Goal: Information Seeking & Learning: Stay updated

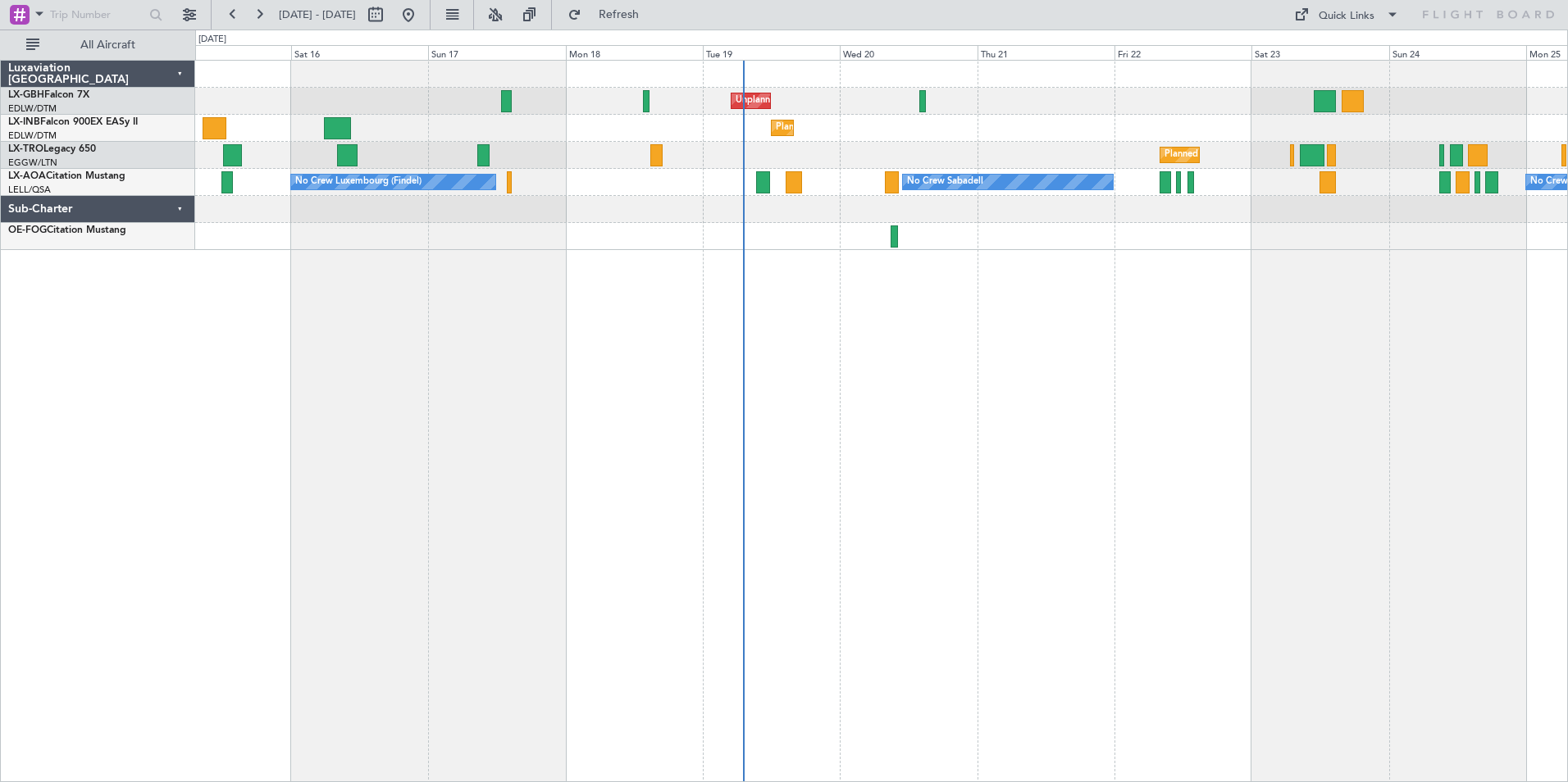
click at [898, 368] on div "Unplanned Maint [GEOGRAPHIC_DATA] ([GEOGRAPHIC_DATA]) [GEOGRAPHIC_DATA] ([GEOGR…" at bounding box center [882, 422] width 1373 height 723
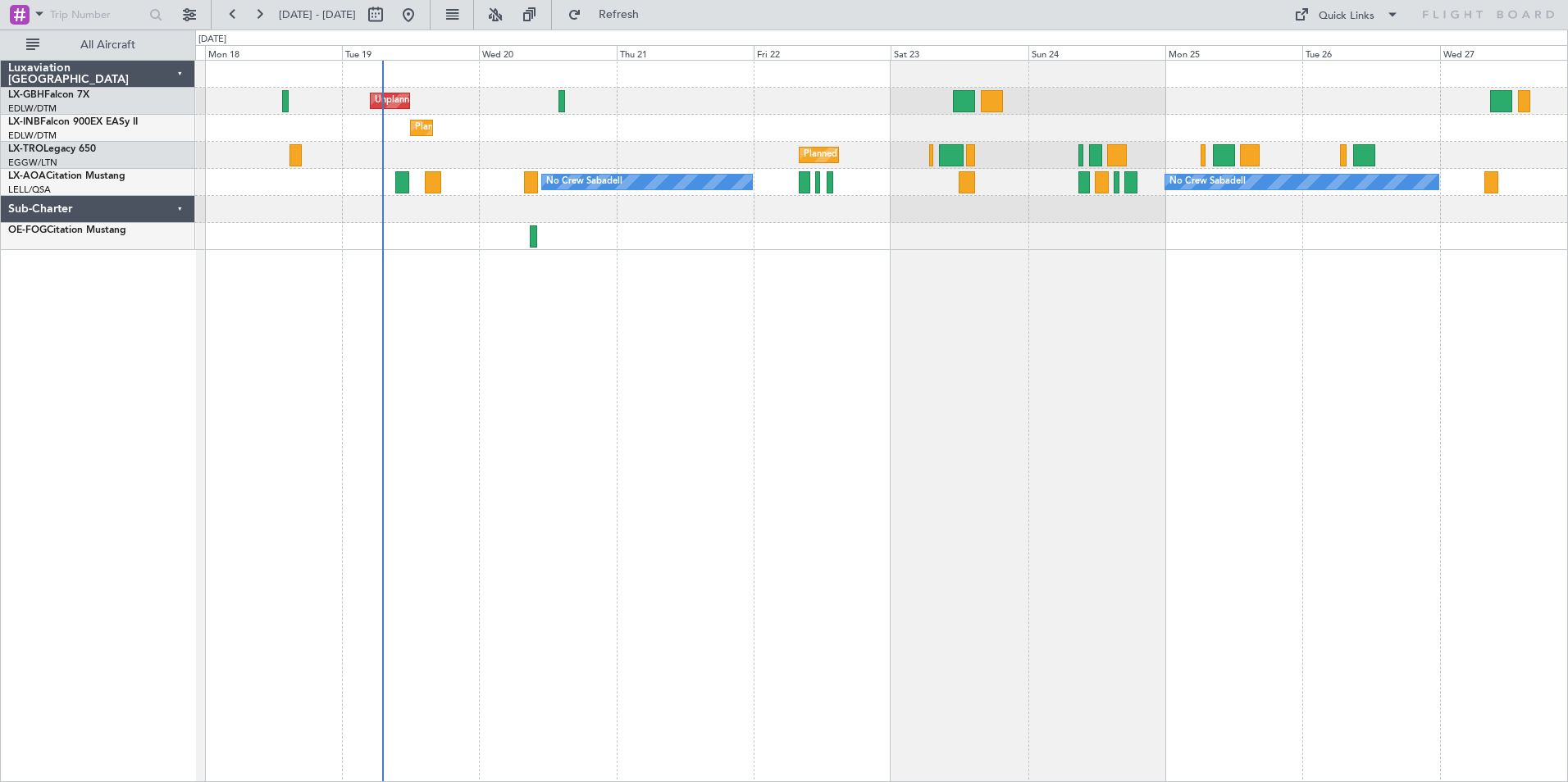
click at [840, 241] on div "Unplanned Maint [GEOGRAPHIC_DATA] ([GEOGRAPHIC_DATA]) Planned Maint Geneva ([GE…" at bounding box center [881, 156] width 1372 height 190
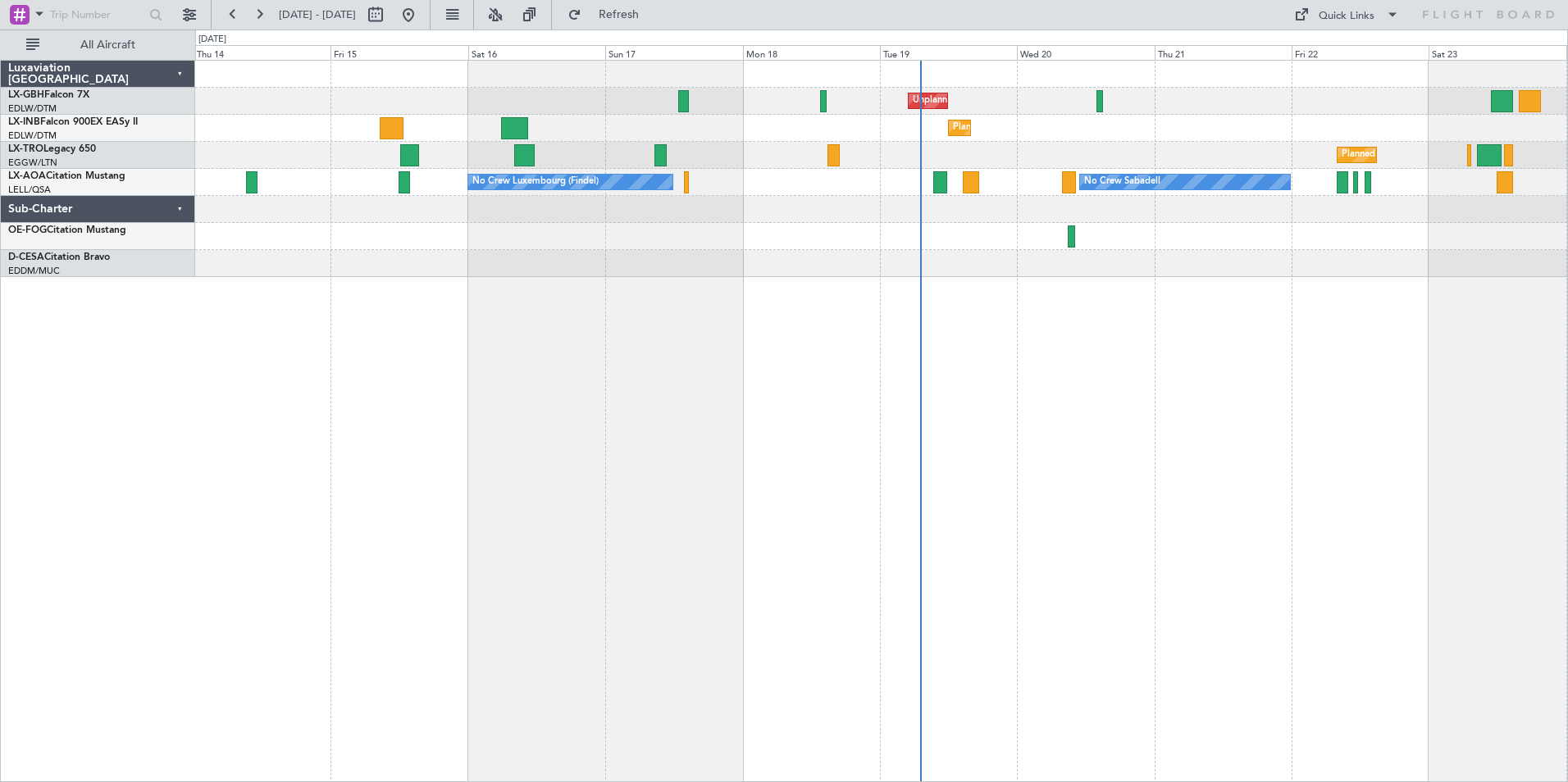
click at [1134, 420] on div "Unplanned Maint [GEOGRAPHIC_DATA] ([GEOGRAPHIC_DATA]) [GEOGRAPHIC_DATA] ([GEOGR…" at bounding box center [882, 422] width 1373 height 723
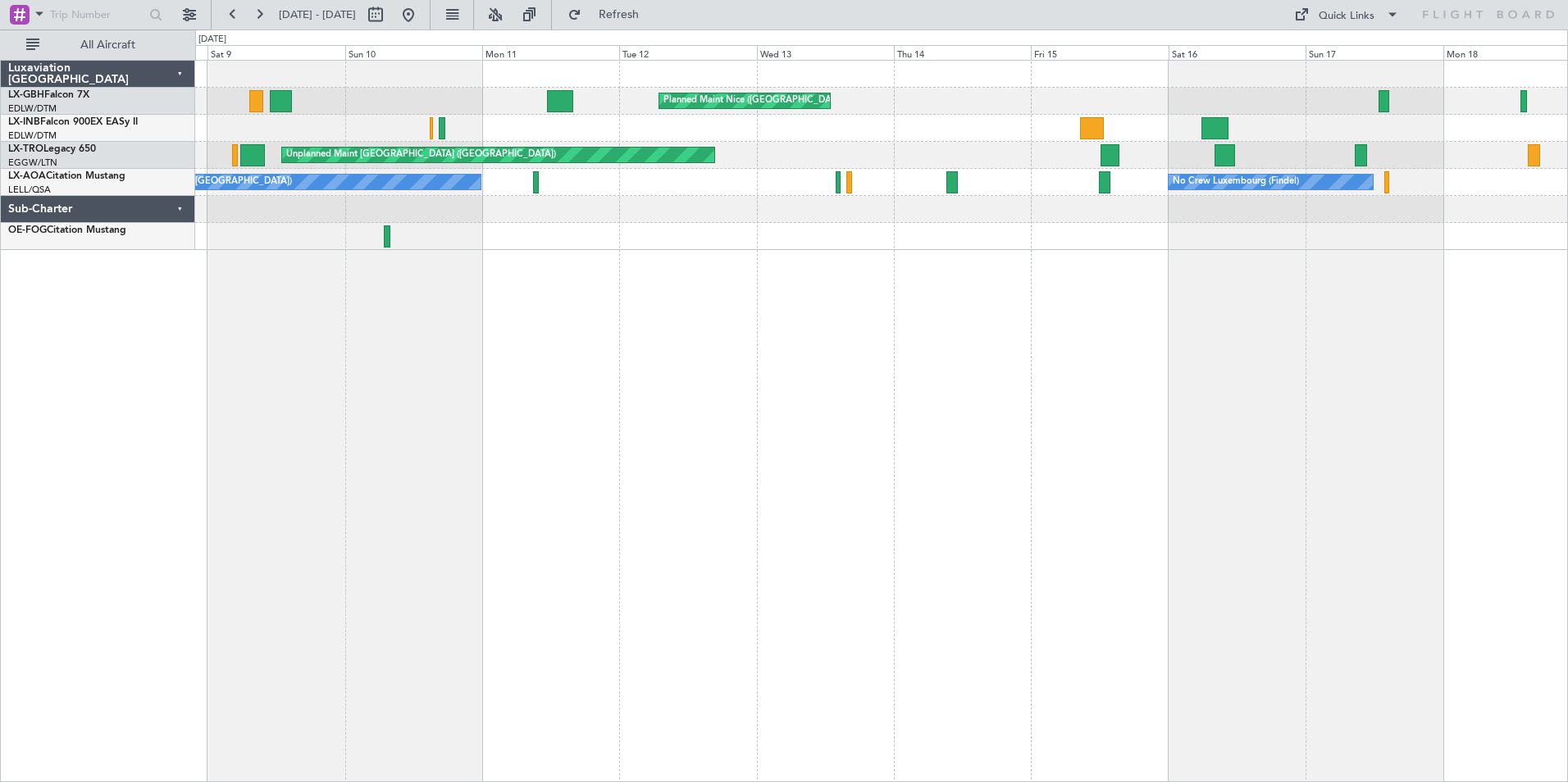
click at [1333, 483] on div "Planned Maint Nice ([GEOGRAPHIC_DATA]) Unplanned Maint [GEOGRAPHIC_DATA] ([GEOG…" at bounding box center [882, 422] width 1373 height 723
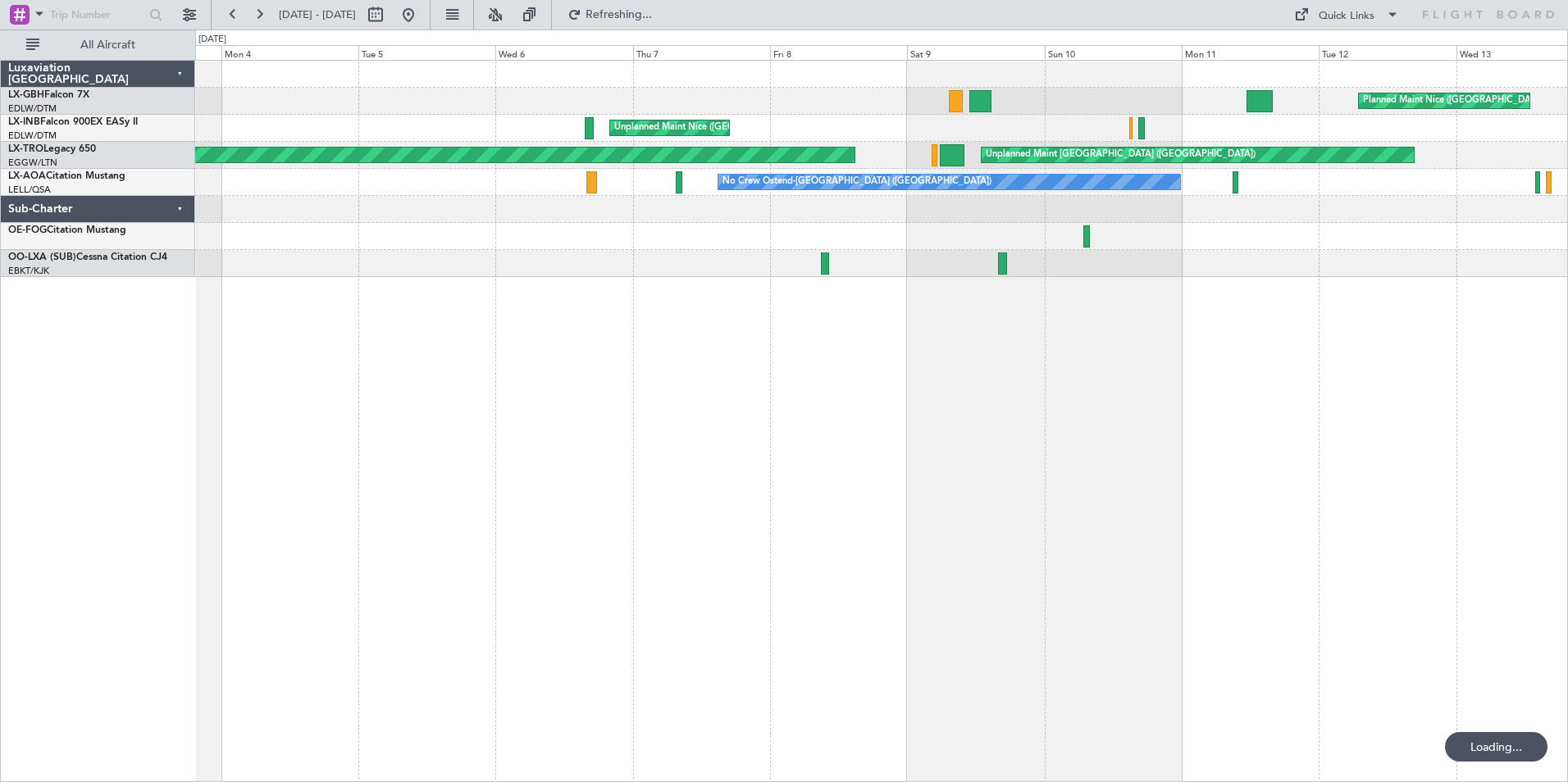
click at [1276, 491] on div "Planned Maint Nice ([GEOGRAPHIC_DATA]) [GEOGRAPHIC_DATA] ([GEOGRAPHIC_DATA]) Un…" at bounding box center [882, 422] width 1373 height 723
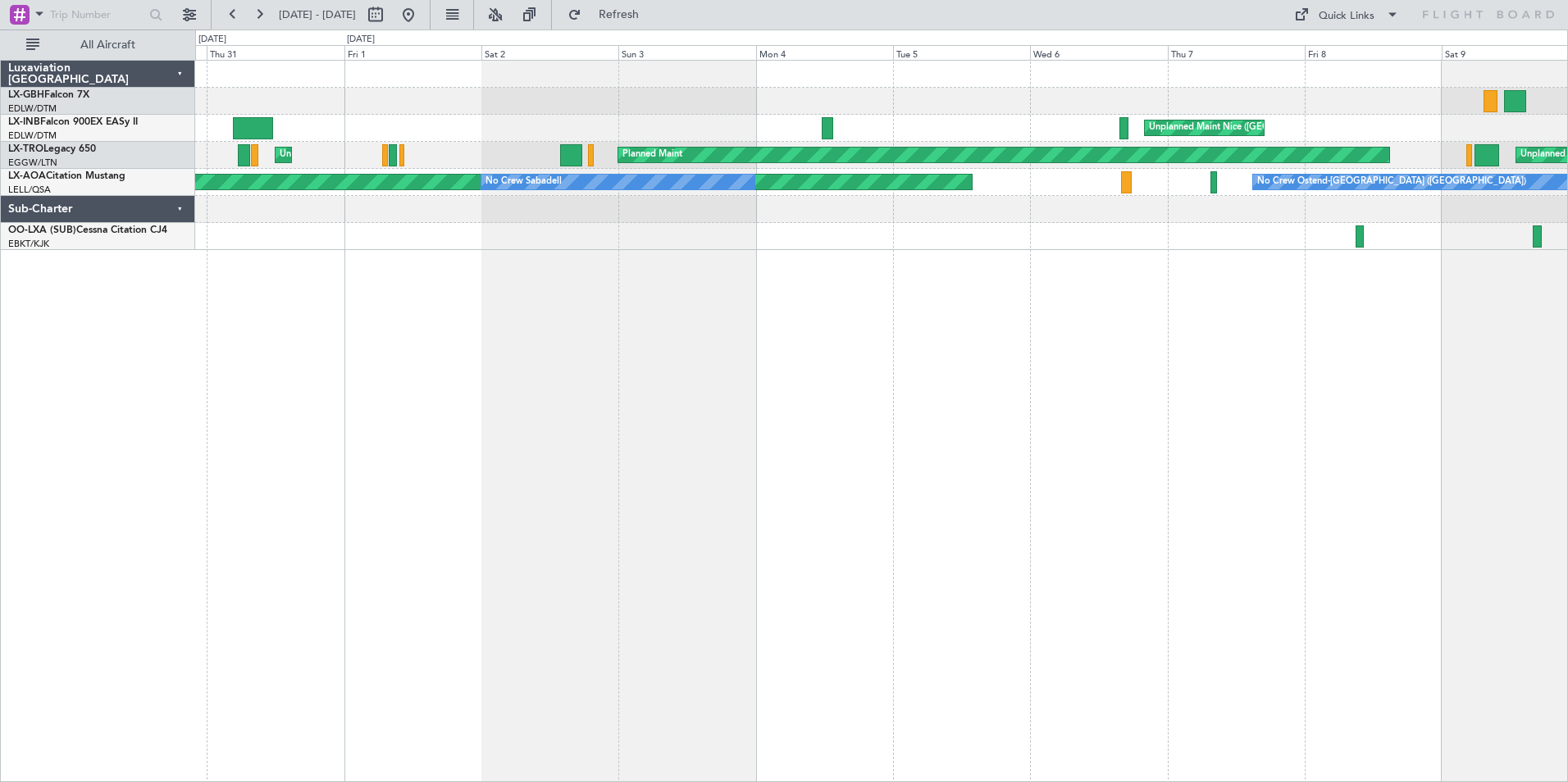
click at [1328, 550] on div "Planned Maint Nice ([GEOGRAPHIC_DATA]) [GEOGRAPHIC_DATA] ([GEOGRAPHIC_DATA]) Un…" at bounding box center [882, 422] width 1373 height 723
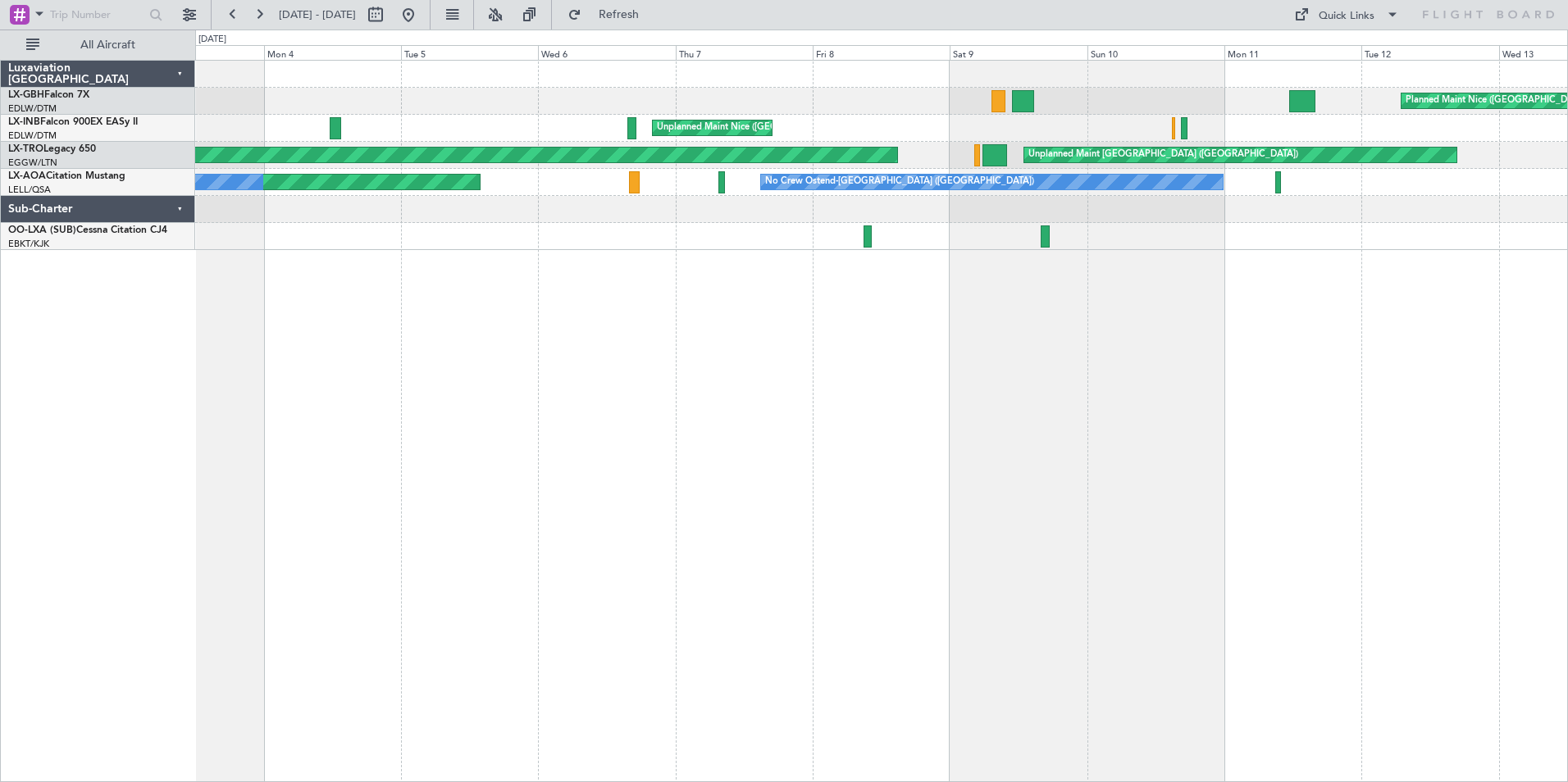
click at [777, 544] on div "Planned Maint Nice ([GEOGRAPHIC_DATA]) [GEOGRAPHIC_DATA] ([GEOGRAPHIC_DATA]) Un…" at bounding box center [882, 422] width 1373 height 723
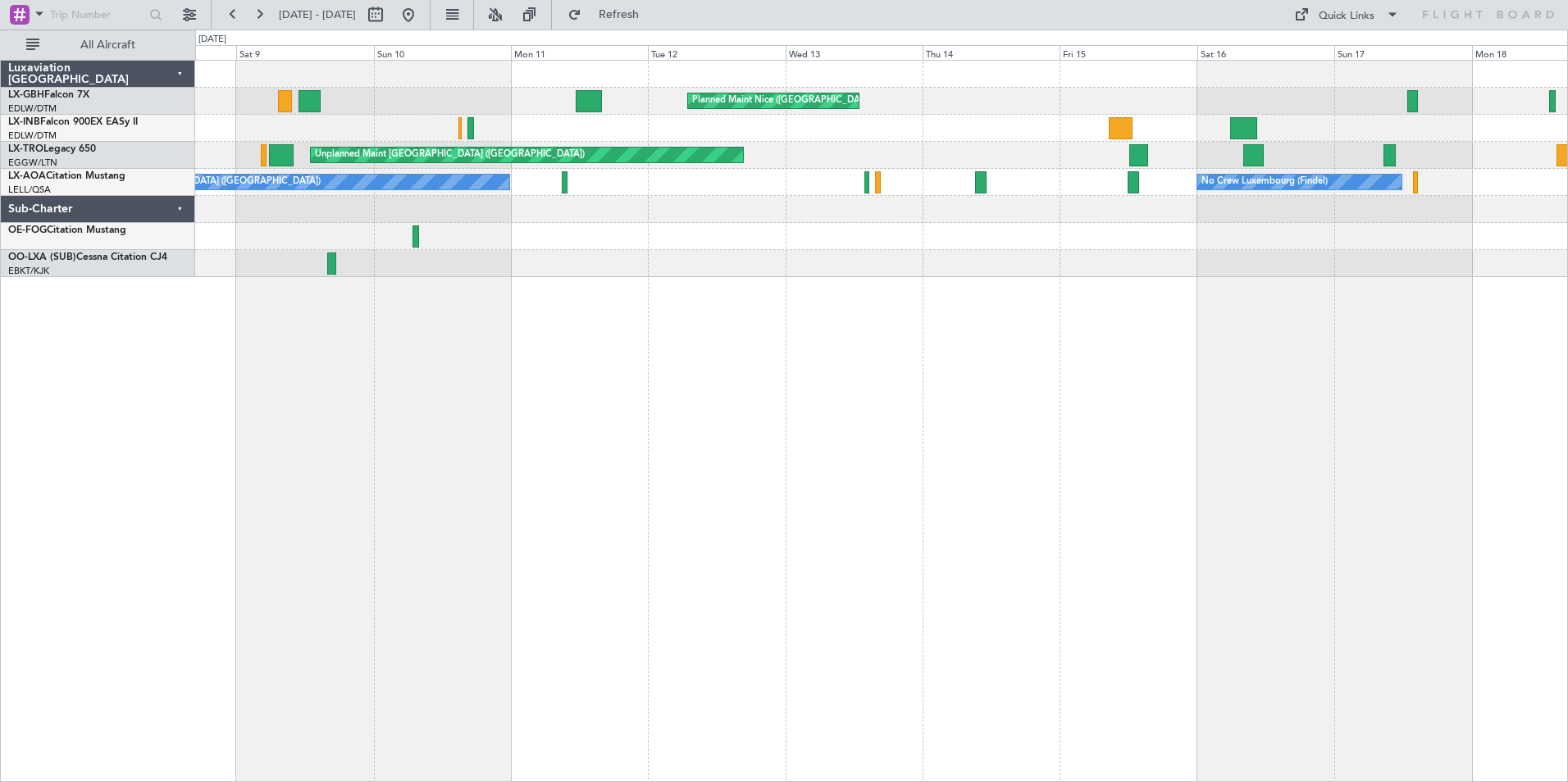
click at [671, 554] on div "Planned Maint Nice ([GEOGRAPHIC_DATA]) Unplanned Maint [GEOGRAPHIC_DATA] ([GEOG…" at bounding box center [882, 422] width 1373 height 723
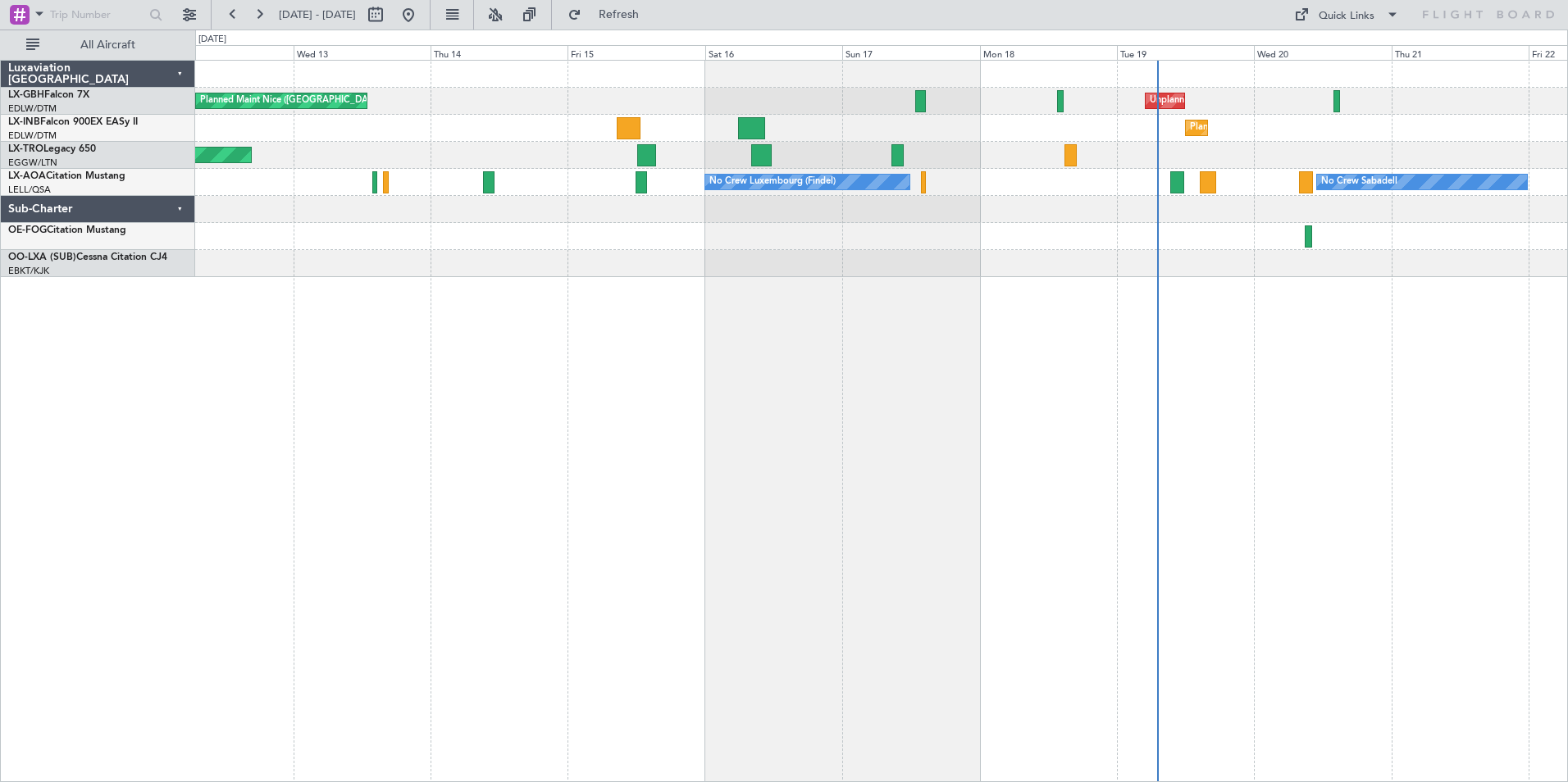
click at [987, 502] on div "Planned Maint Nice ([GEOGRAPHIC_DATA]) Unplanned Maint [GEOGRAPHIC_DATA] ([GEOG…" at bounding box center [882, 422] width 1373 height 723
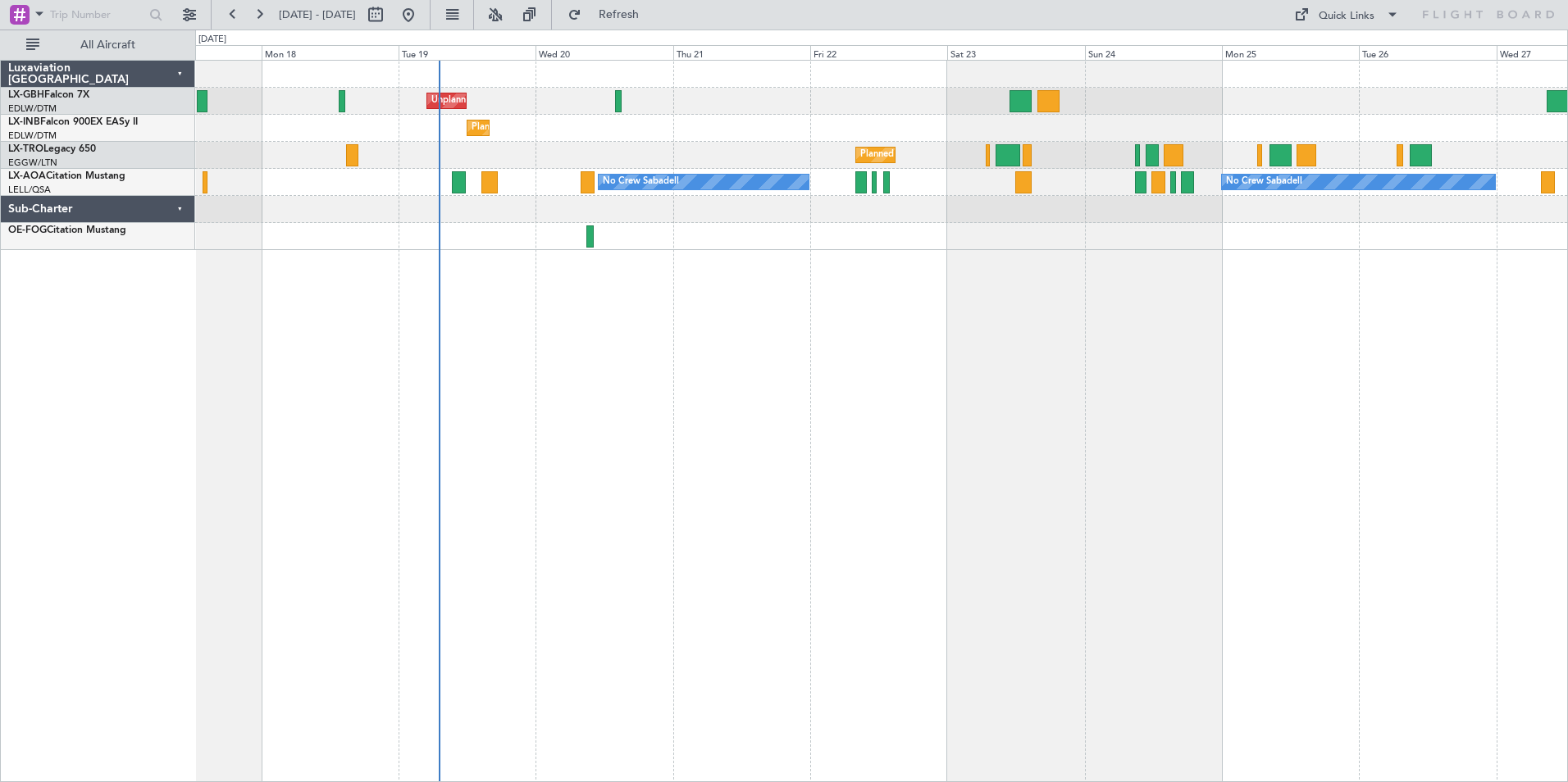
click at [607, 550] on div "Unplanned Maint [GEOGRAPHIC_DATA] ([GEOGRAPHIC_DATA]) Planned Maint Geneva ([GE…" at bounding box center [882, 422] width 1373 height 723
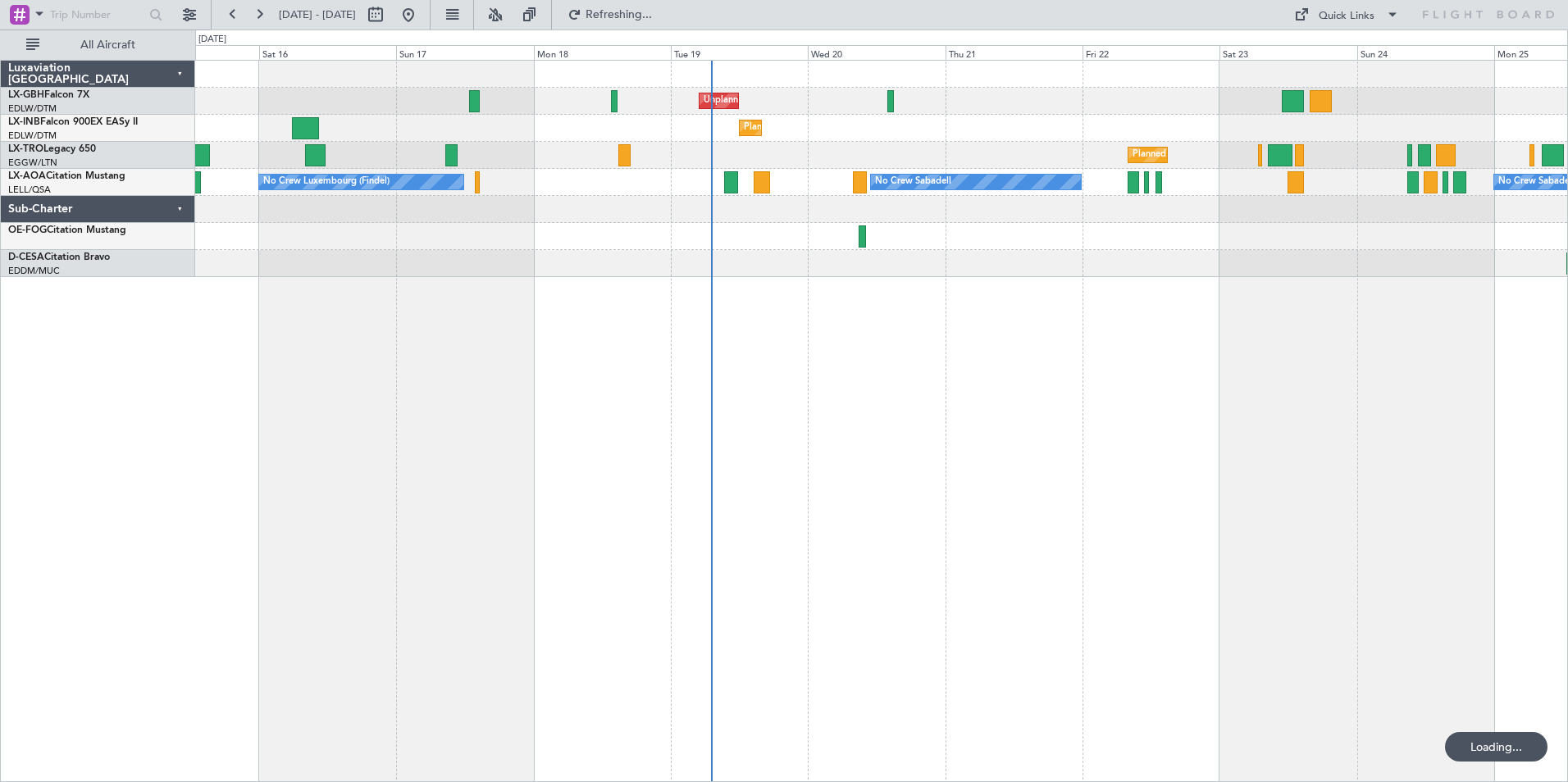
click at [1517, 518] on div "Unplanned Maint [GEOGRAPHIC_DATA] ([GEOGRAPHIC_DATA]) [GEOGRAPHIC_DATA] ([GEOGR…" at bounding box center [882, 422] width 1373 height 723
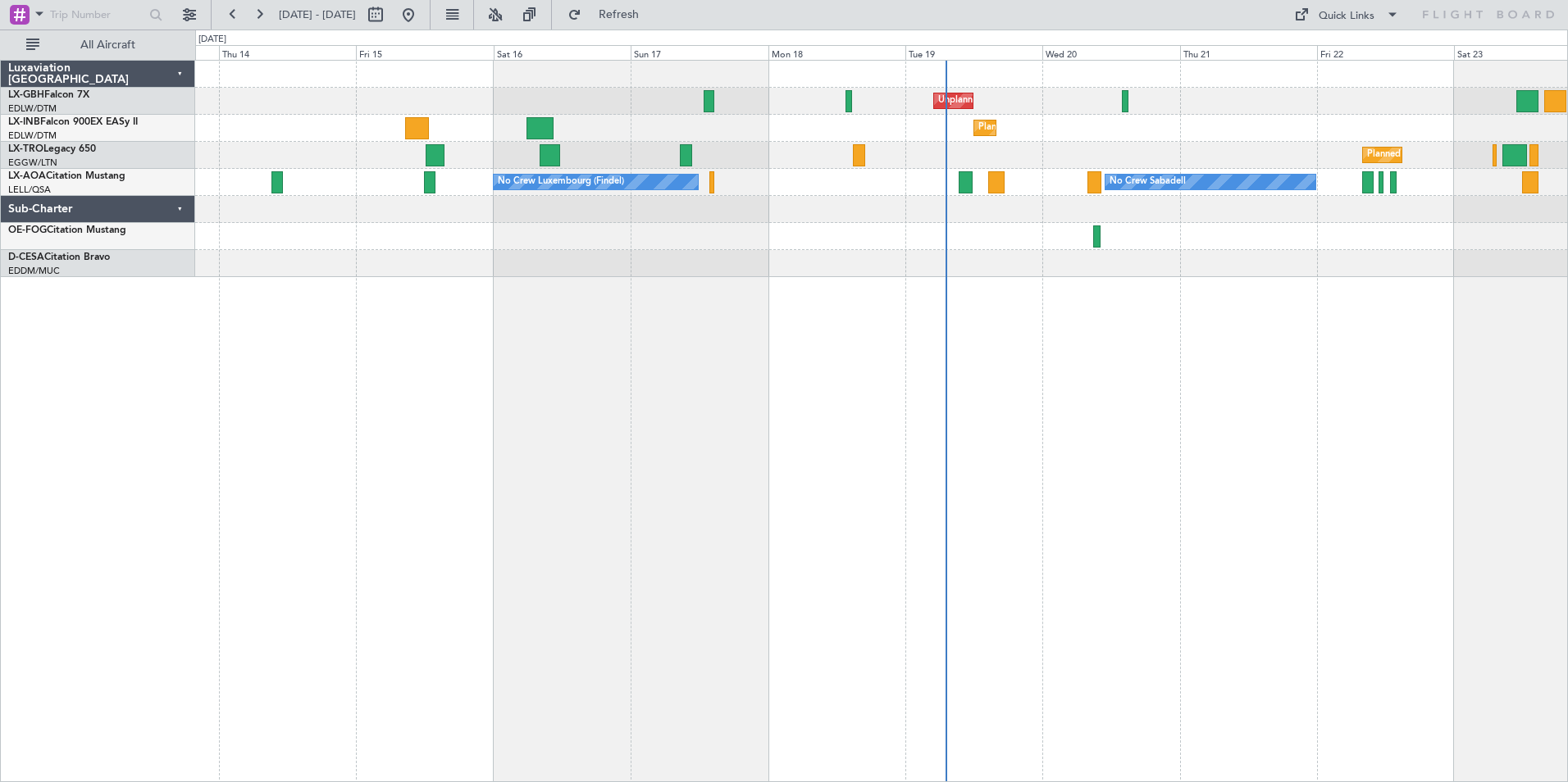
click at [1524, 527] on div "Unplanned Maint [GEOGRAPHIC_DATA] ([GEOGRAPHIC_DATA]) [GEOGRAPHIC_DATA] ([GEOGR…" at bounding box center [882, 422] width 1373 height 723
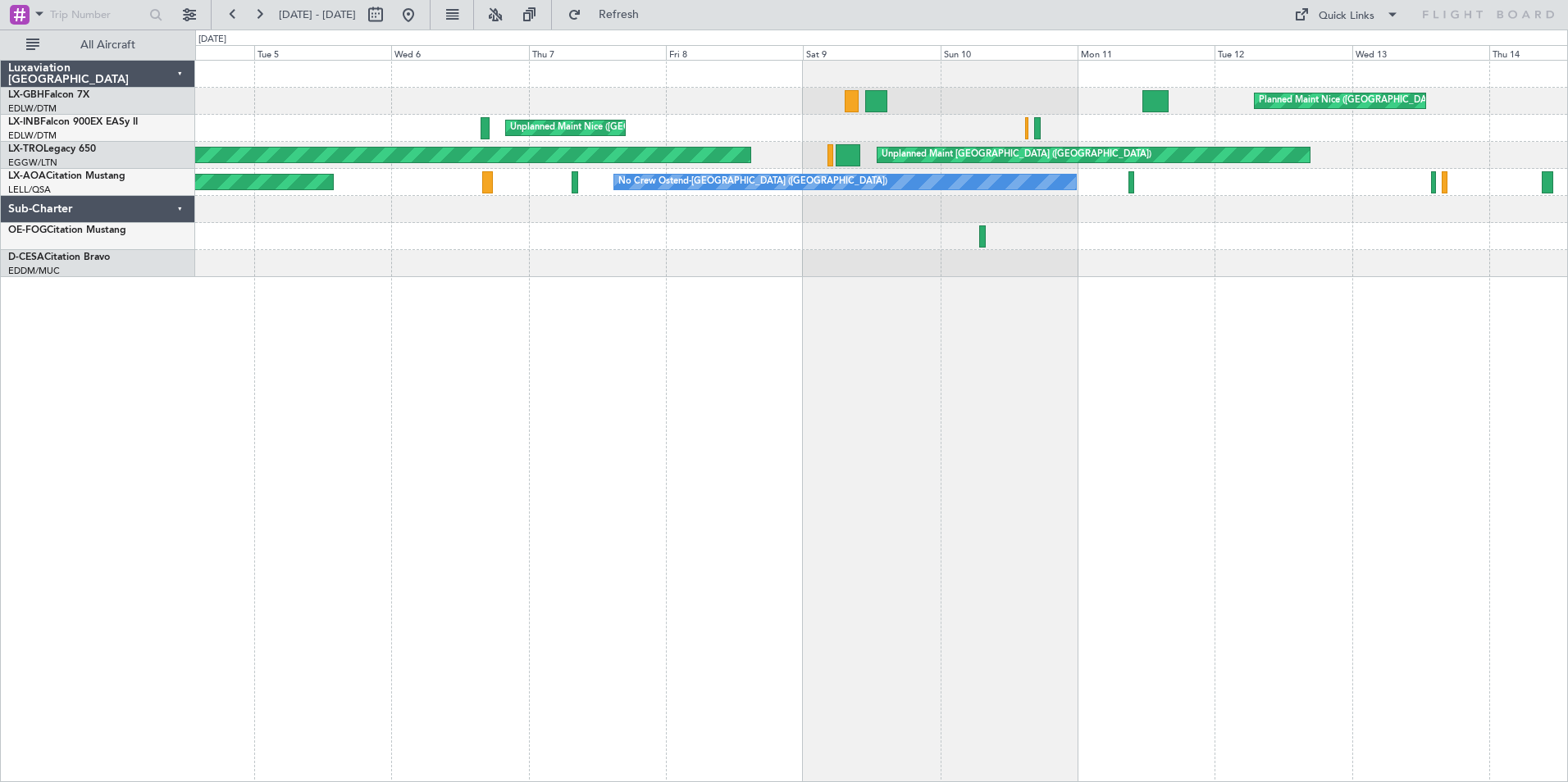
click at [1346, 535] on div "Planned Maint Nice ([GEOGRAPHIC_DATA]) [GEOGRAPHIC_DATA] ([GEOGRAPHIC_DATA]) Un…" at bounding box center [882, 422] width 1373 height 723
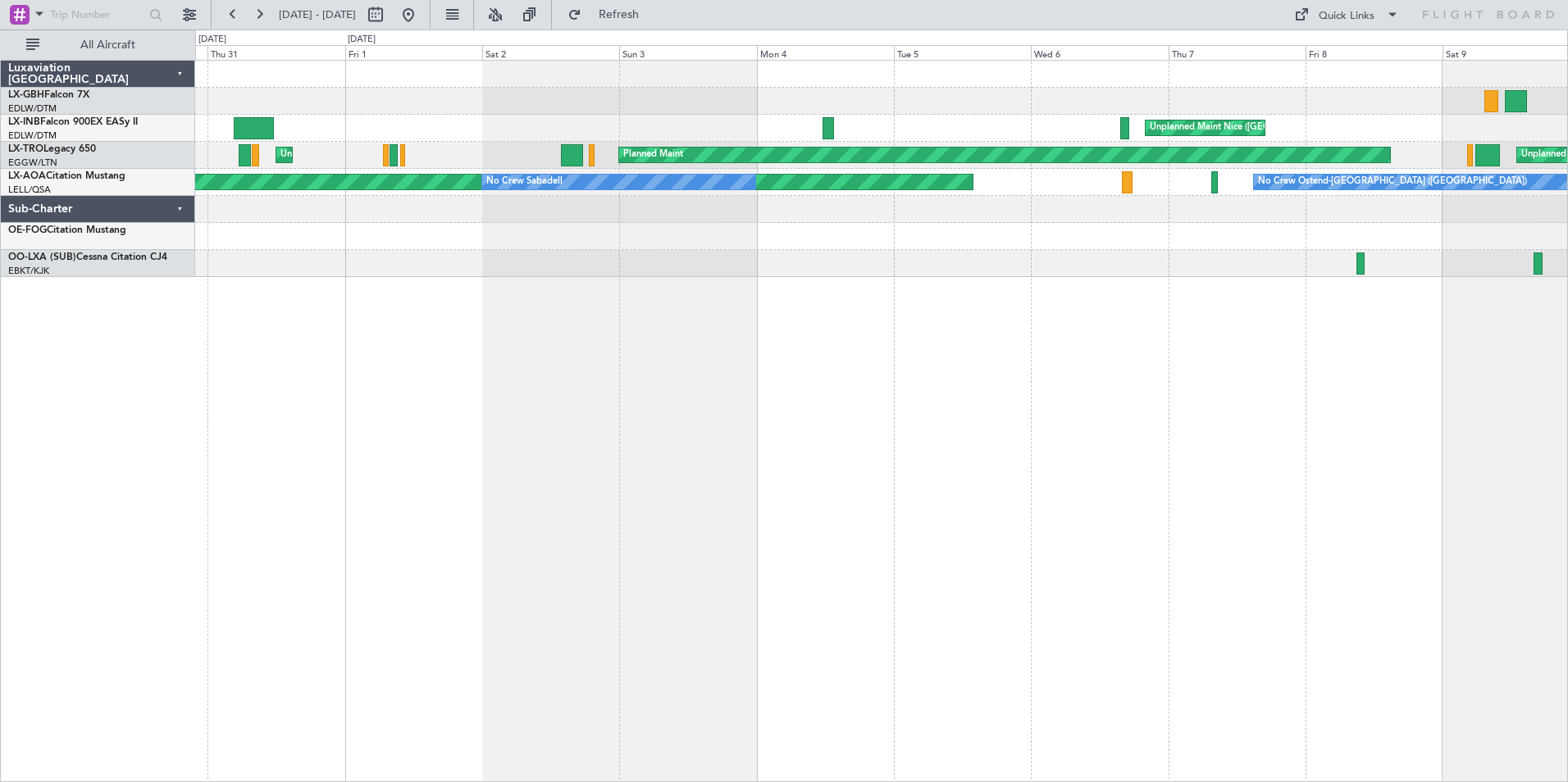
click at [1438, 526] on div "Planned Maint Nice ([GEOGRAPHIC_DATA]) [GEOGRAPHIC_DATA] ([GEOGRAPHIC_DATA]) Un…" at bounding box center [882, 422] width 1373 height 723
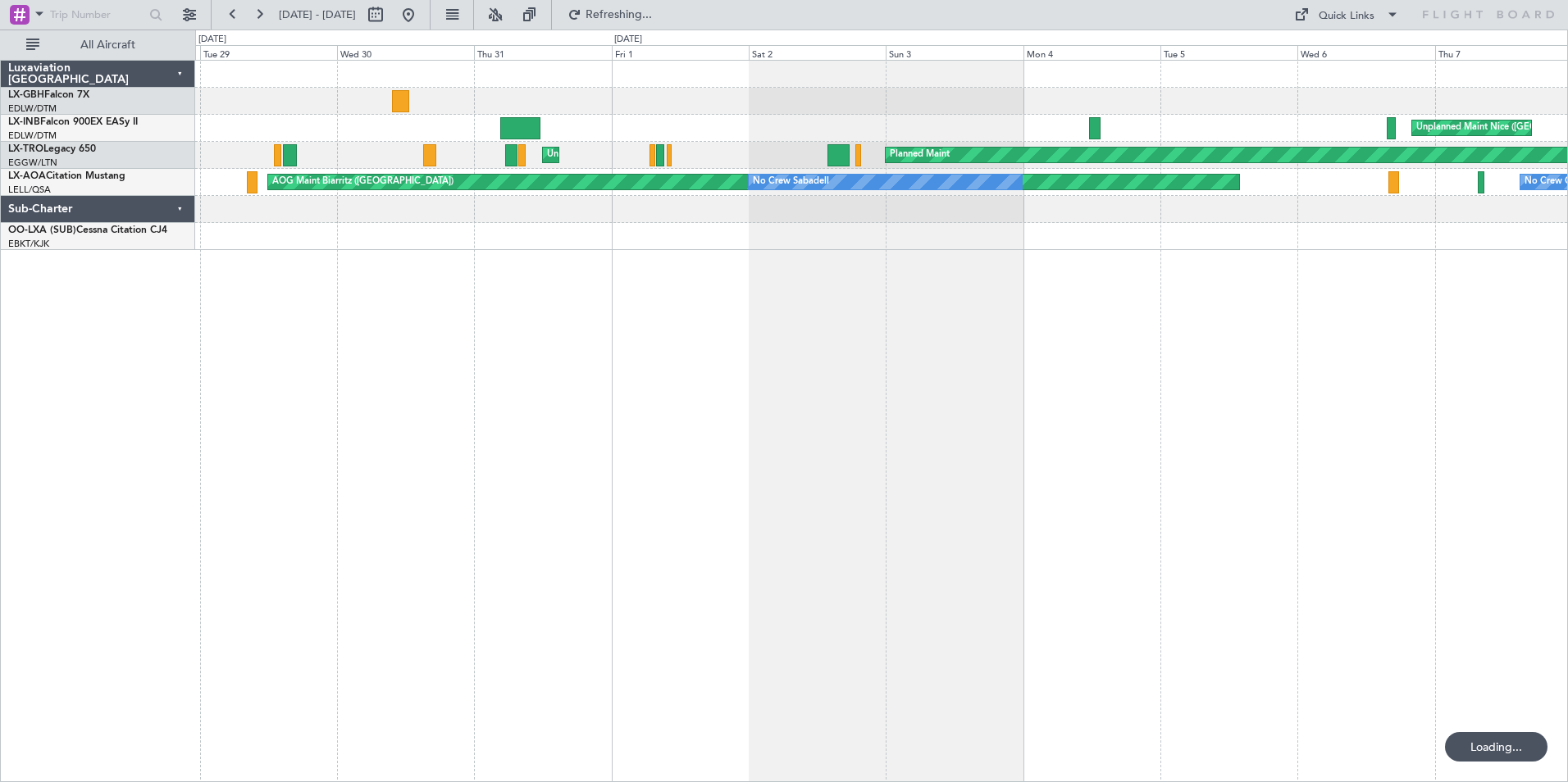
click at [1460, 471] on div "Unplanned Maint Nice ([GEOGRAPHIC_DATA]) AOG Maint [GEOGRAPHIC_DATA] (Al Maktou…" at bounding box center [882, 422] width 1373 height 723
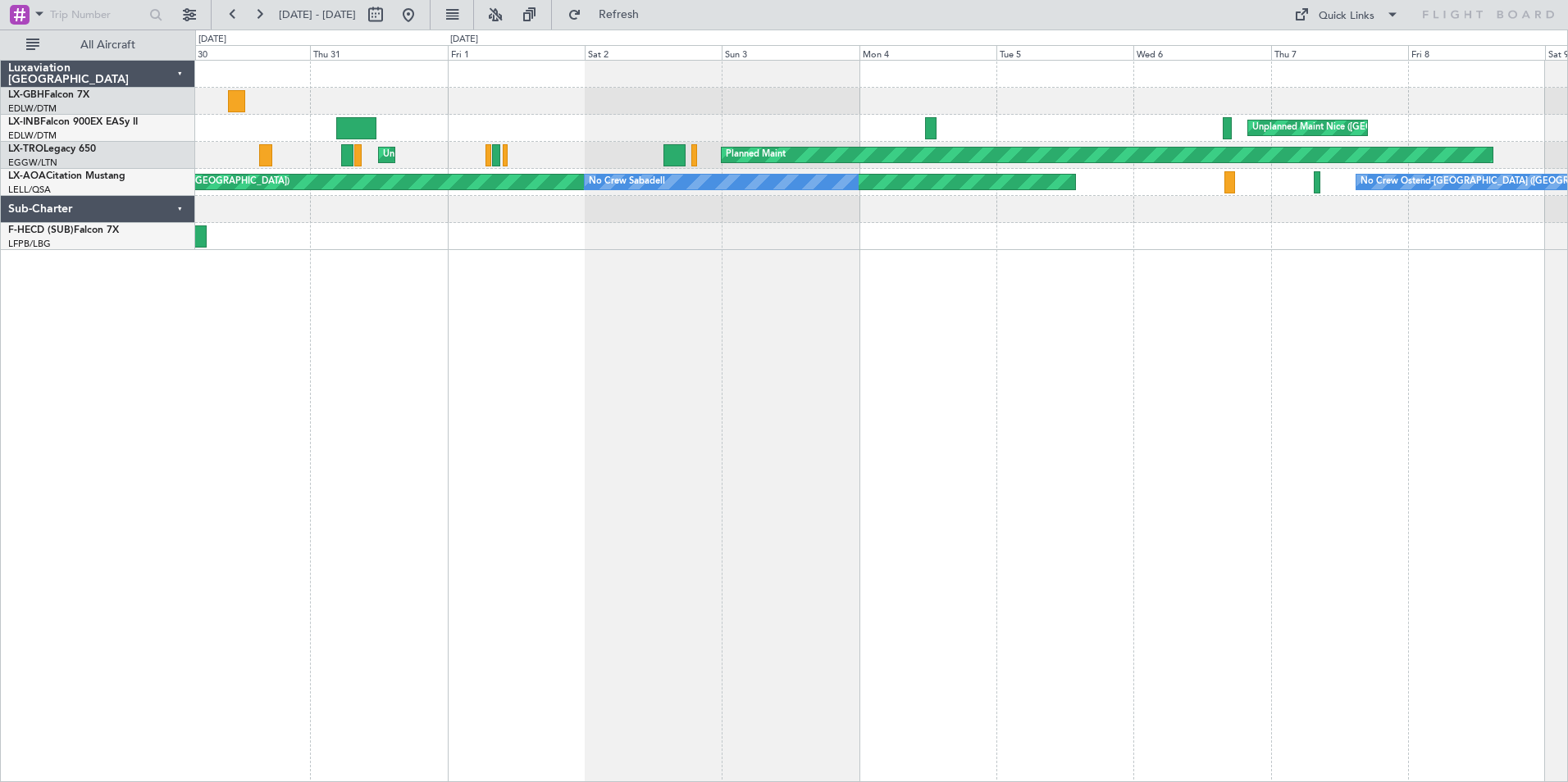
click at [1237, 506] on div "Unplanned Maint Nice ([GEOGRAPHIC_DATA]) Planned Maint Unplanned Maint [GEOGRAP…" at bounding box center [882, 422] width 1373 height 723
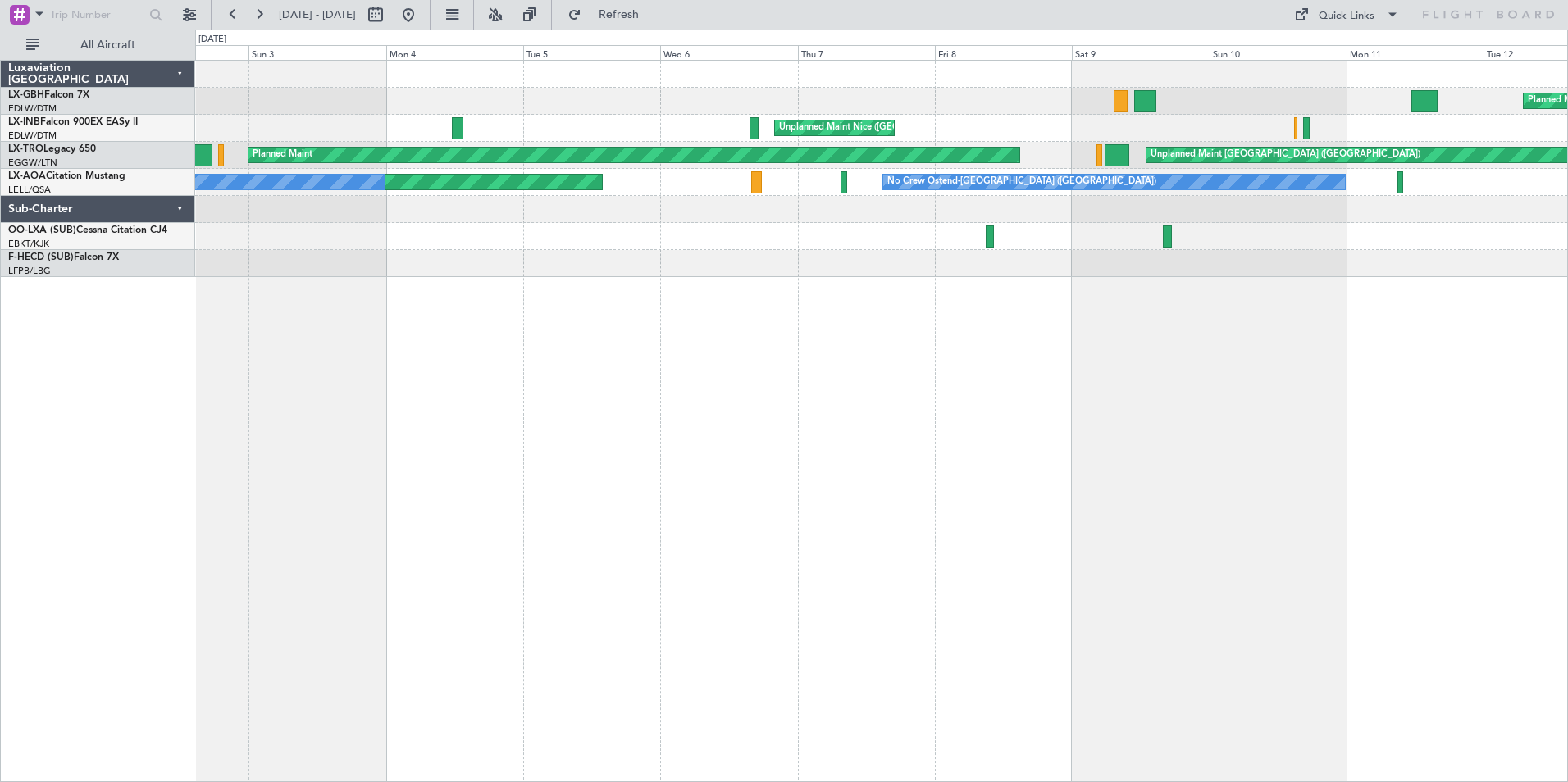
click at [884, 504] on div "Planned Maint Nice ([GEOGRAPHIC_DATA]) [GEOGRAPHIC_DATA] ([GEOGRAPHIC_DATA]) Pl…" at bounding box center [882, 422] width 1373 height 723
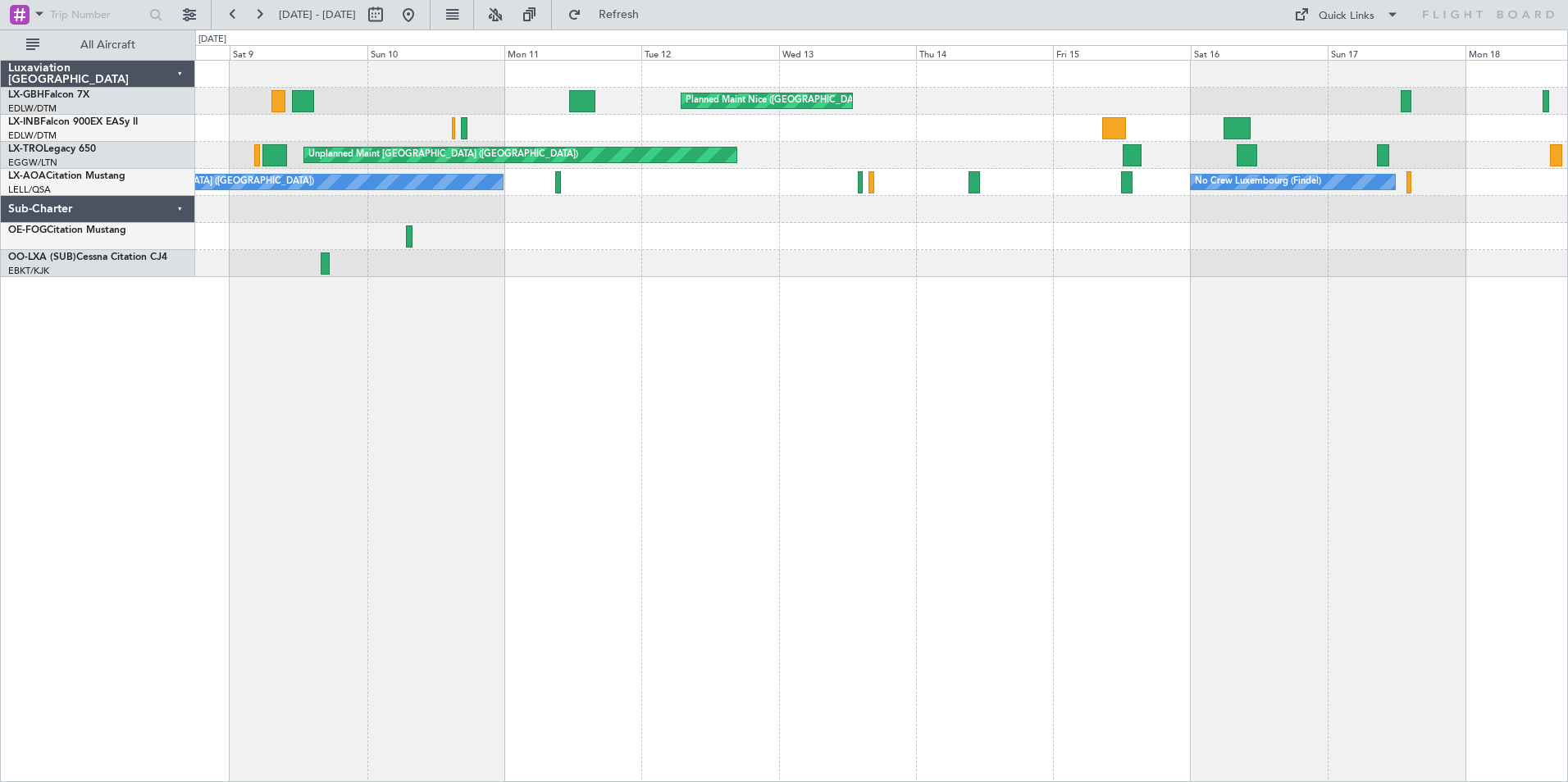
click at [453, 482] on div "Planned Maint Nice ([GEOGRAPHIC_DATA]) Unplanned Maint [GEOGRAPHIC_DATA] ([GEOG…" at bounding box center [882, 422] width 1373 height 723
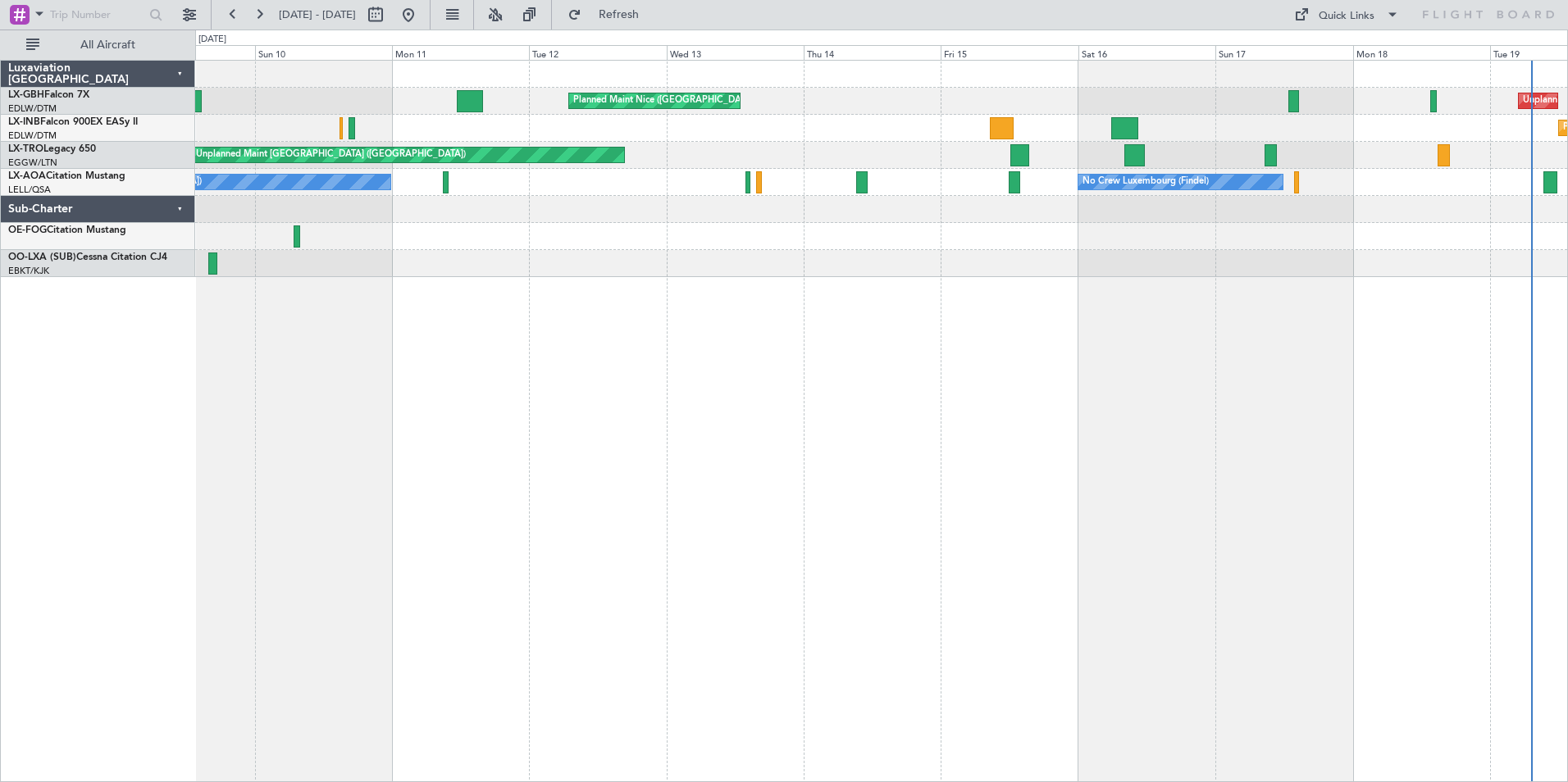
click at [813, 480] on div "Planned Maint Nice ([GEOGRAPHIC_DATA]) Unplanned Maint [GEOGRAPHIC_DATA] ([GEOG…" at bounding box center [882, 422] width 1373 height 723
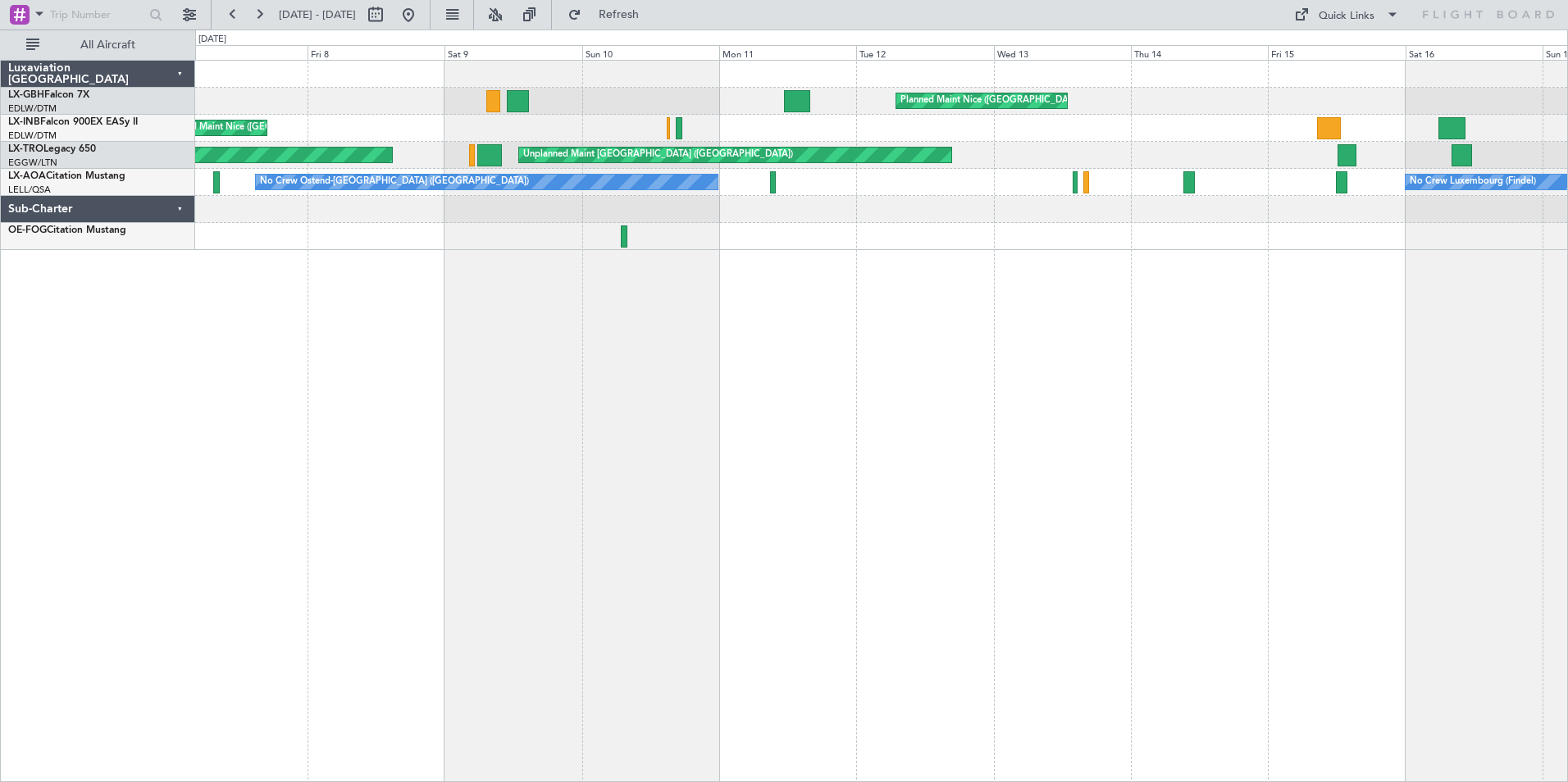
click at [1167, 521] on div "Planned Maint Nice ([GEOGRAPHIC_DATA]) Unplanned Maint [GEOGRAPHIC_DATA] ([GEOG…" at bounding box center [882, 422] width 1373 height 723
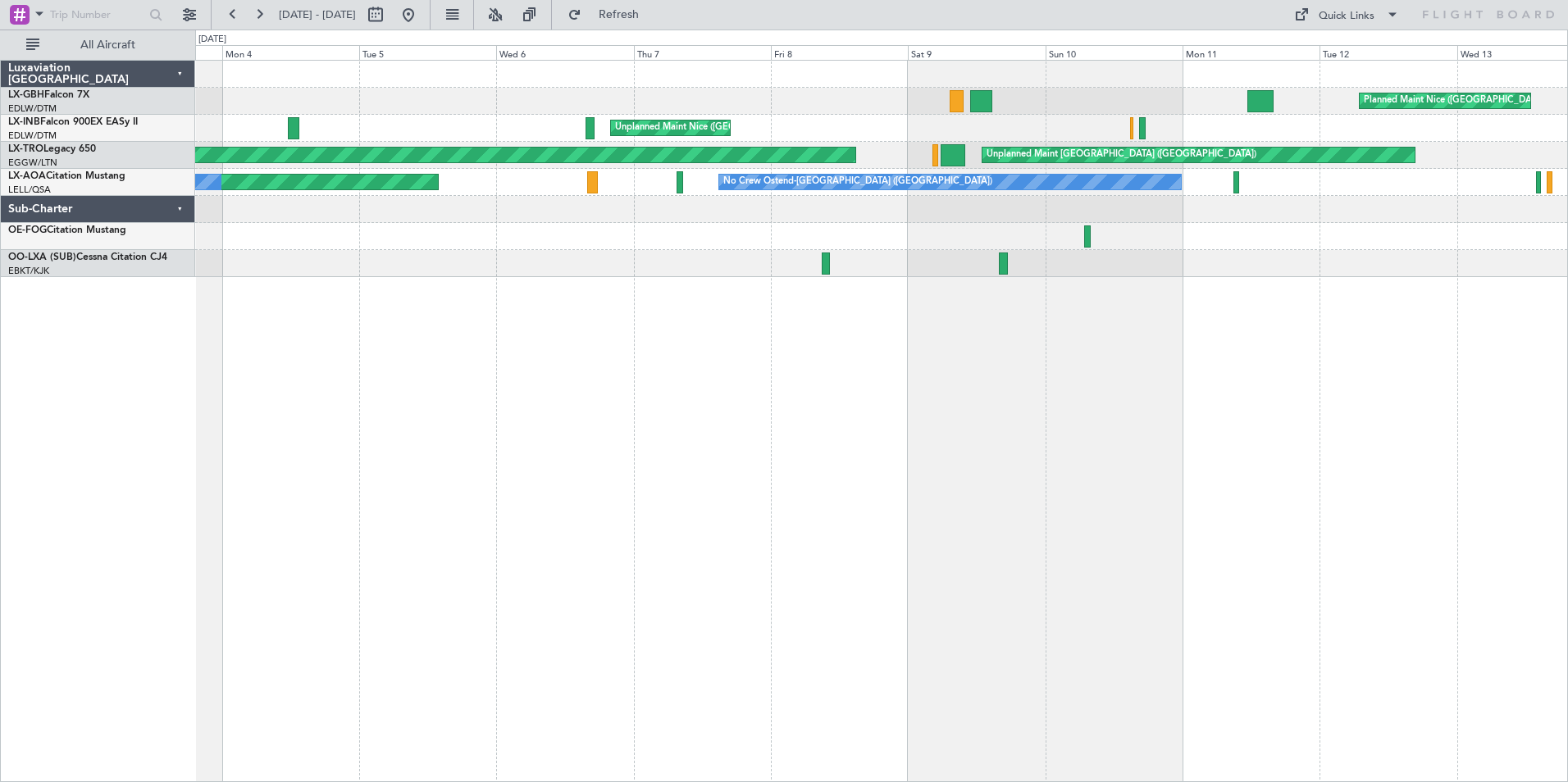
click at [1421, 505] on div "Planned Maint Nice ([GEOGRAPHIC_DATA]) [GEOGRAPHIC_DATA] ([GEOGRAPHIC_DATA]) Un…" at bounding box center [882, 422] width 1373 height 723
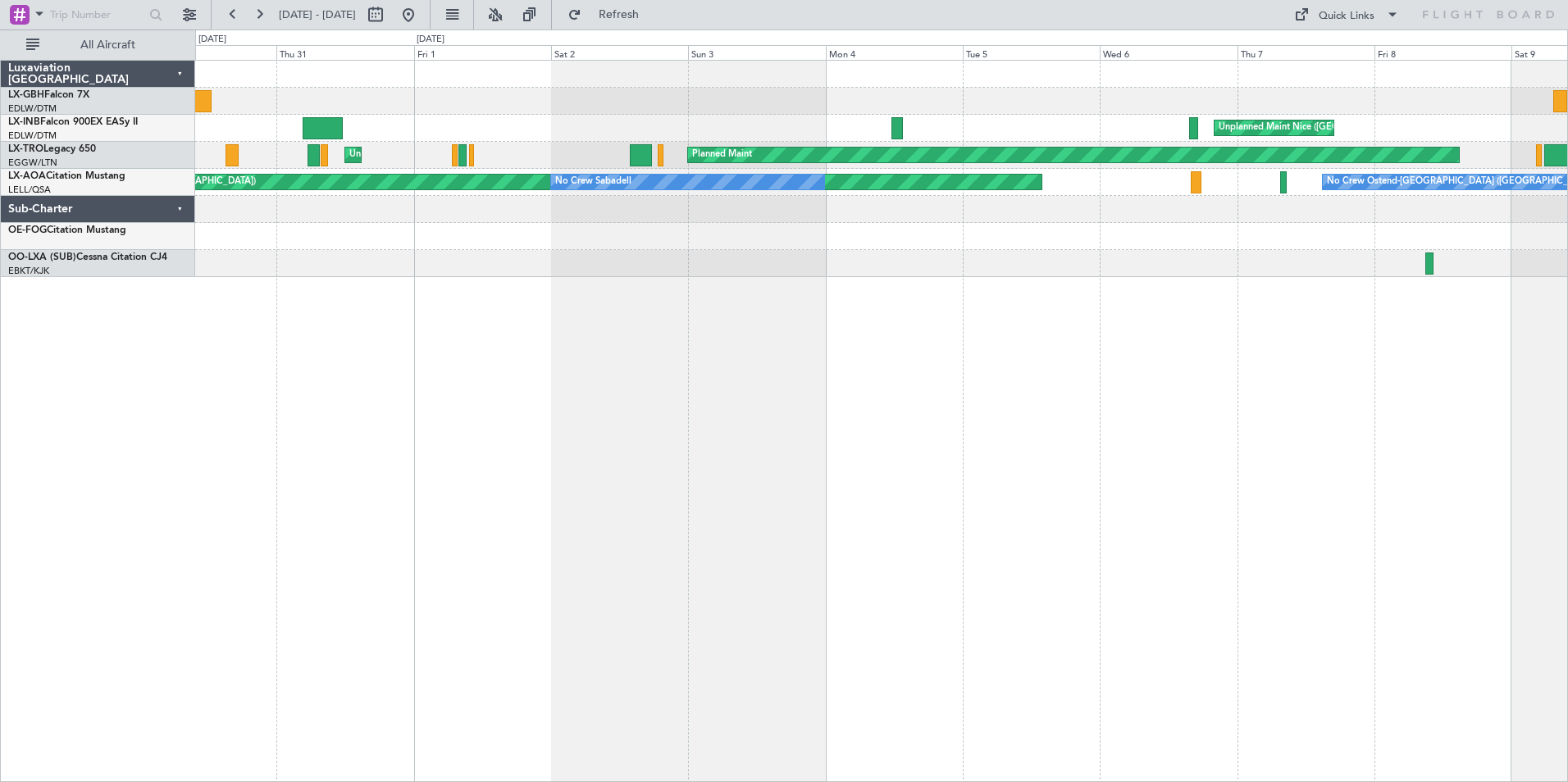
click at [1372, 480] on div "Unplanned Maint Nice ([GEOGRAPHIC_DATA]) Planned Maint Unplanned Maint [GEOGRAP…" at bounding box center [882, 422] width 1373 height 723
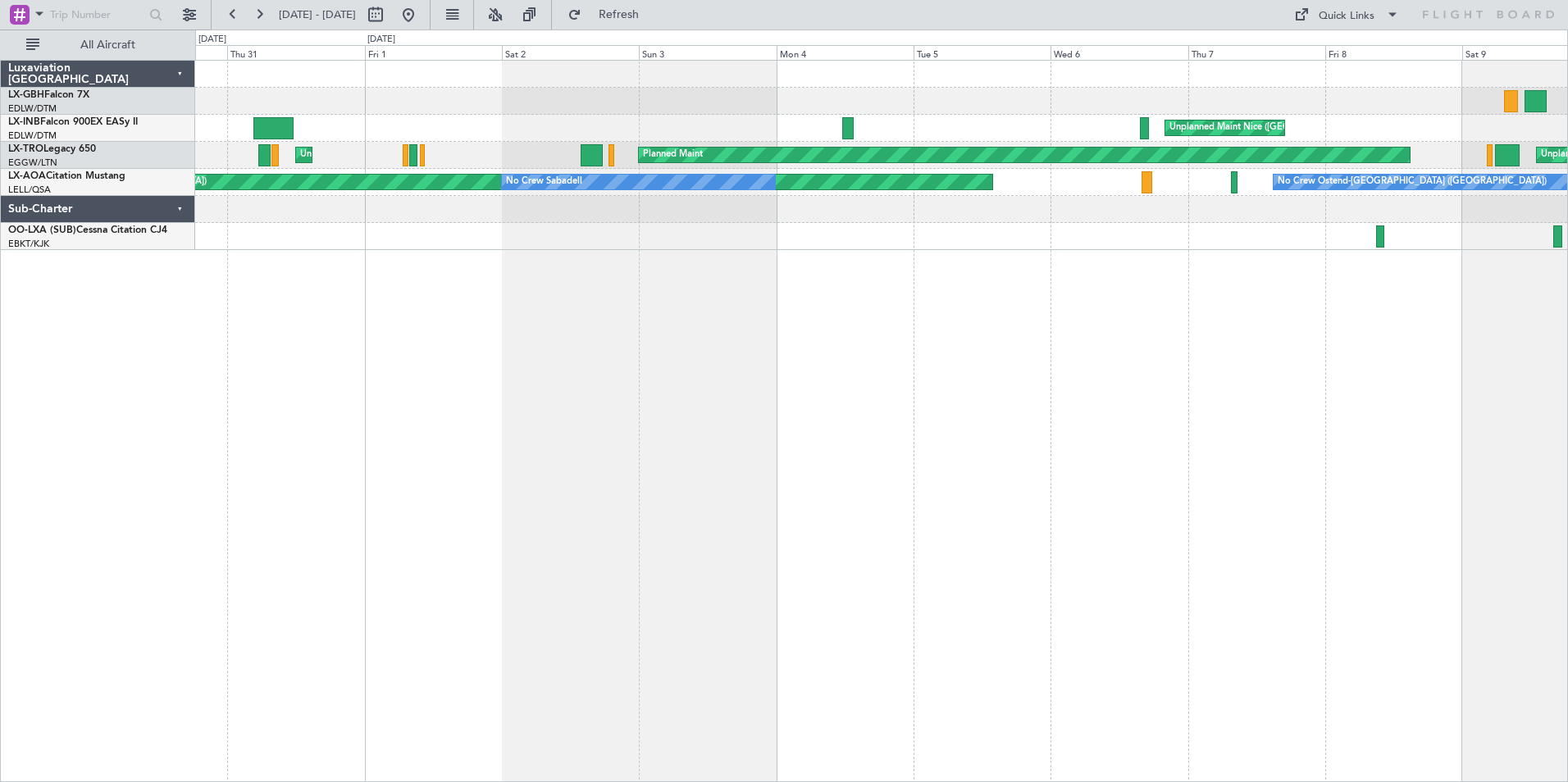
click at [853, 517] on div "Unplanned Maint Nice ([GEOGRAPHIC_DATA]) Planned Maint Unplanned Maint [GEOGRAP…" at bounding box center [882, 422] width 1373 height 723
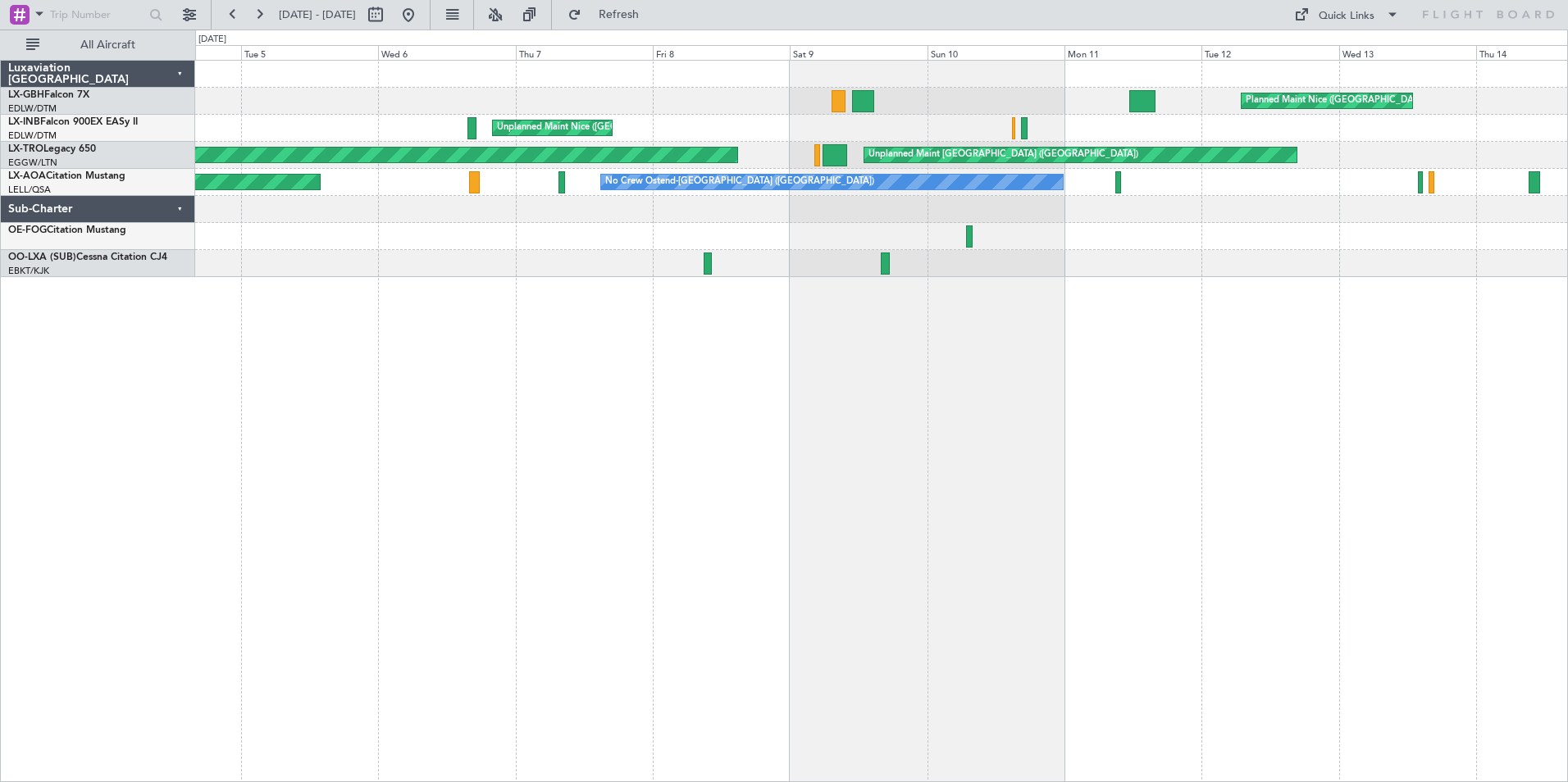
click at [473, 463] on div "Planned Maint Nice ([GEOGRAPHIC_DATA]) [GEOGRAPHIC_DATA] ([GEOGRAPHIC_DATA]) Pl…" at bounding box center [882, 422] width 1373 height 723
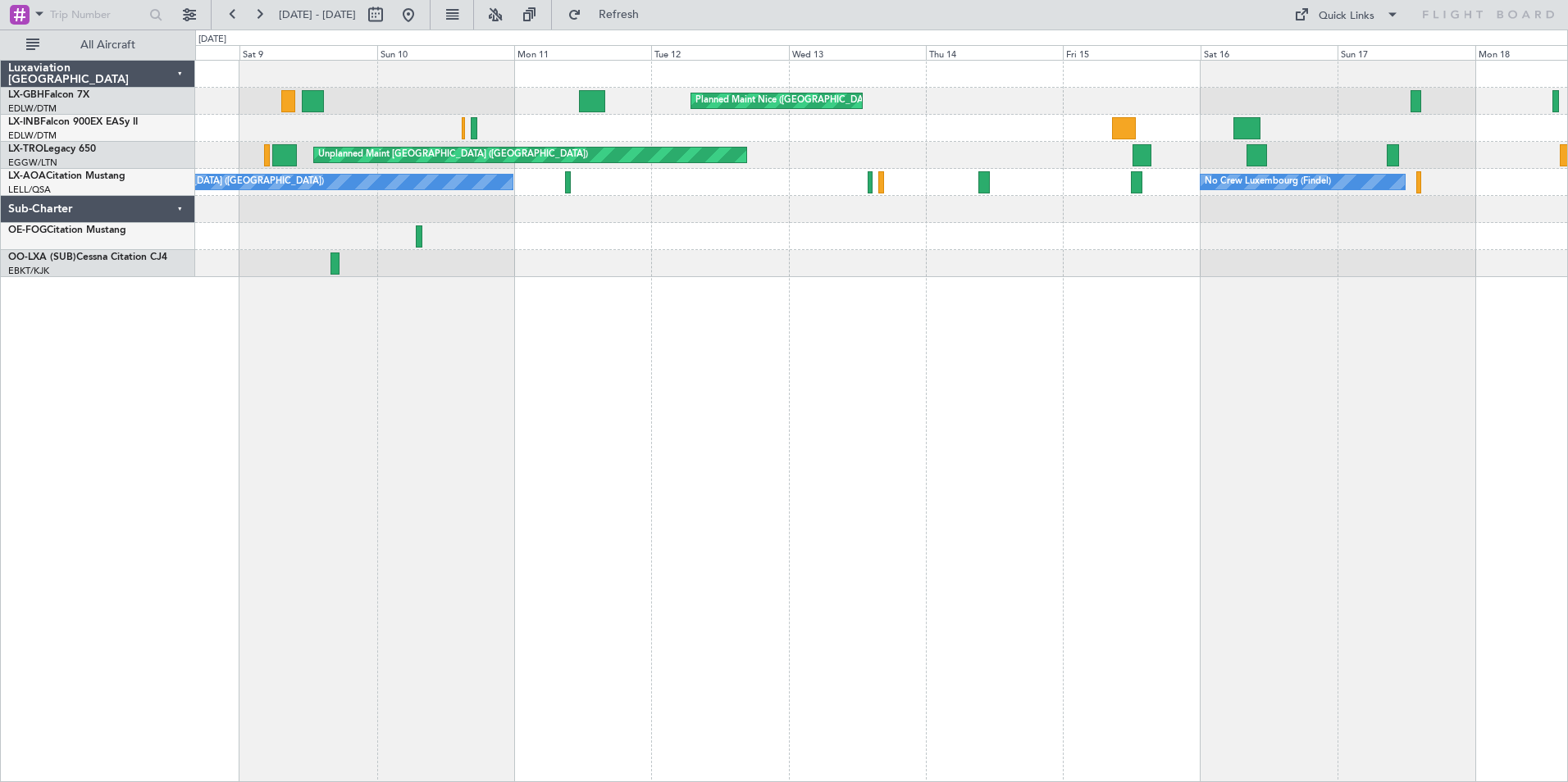
click at [601, 399] on div "Planned Maint Nice ([GEOGRAPHIC_DATA]) Unplanned Maint [GEOGRAPHIC_DATA] ([GEOG…" at bounding box center [882, 422] width 1373 height 723
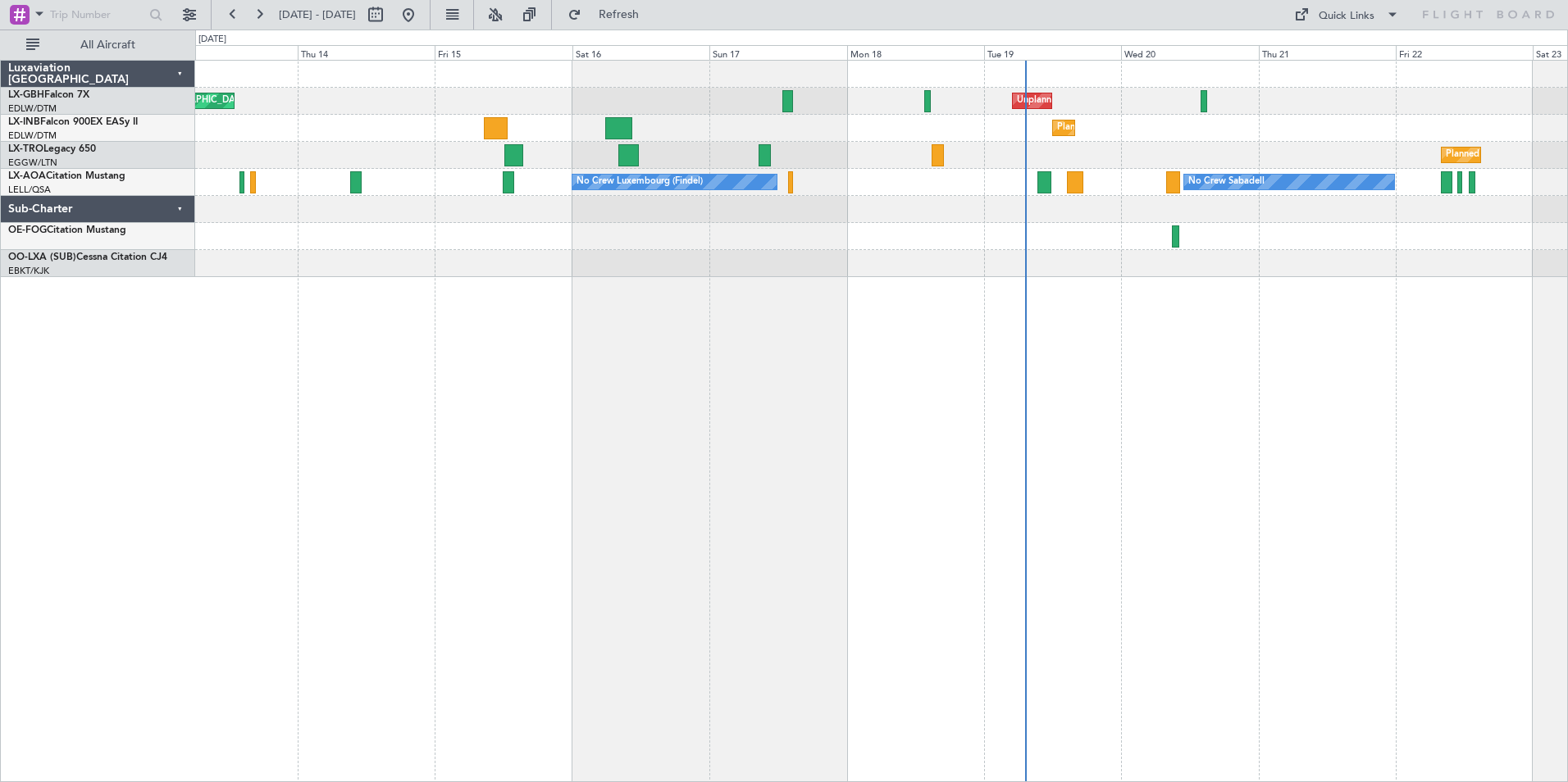
click at [706, 427] on div "Planned Maint Nice ([GEOGRAPHIC_DATA]) Unplanned Maint [GEOGRAPHIC_DATA] ([GEOG…" at bounding box center [882, 422] width 1373 height 723
